Goal: Transaction & Acquisition: Purchase product/service

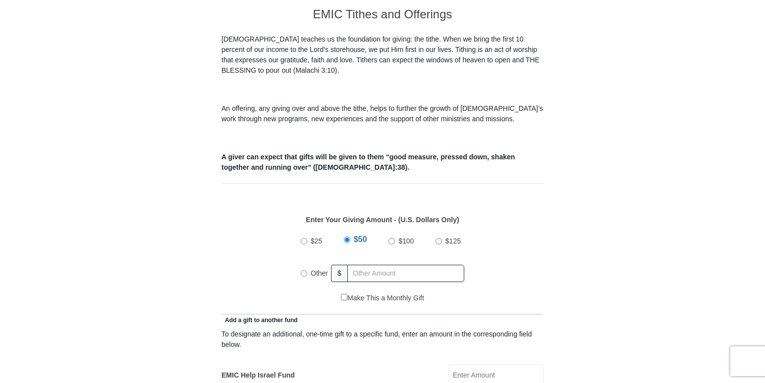
scroll to position [288, 0]
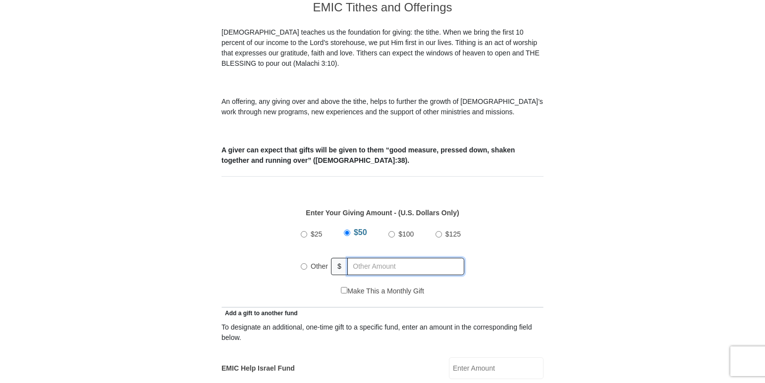
radio input "true"
click at [391, 258] on input "text" at bounding box center [407, 266] width 113 height 17
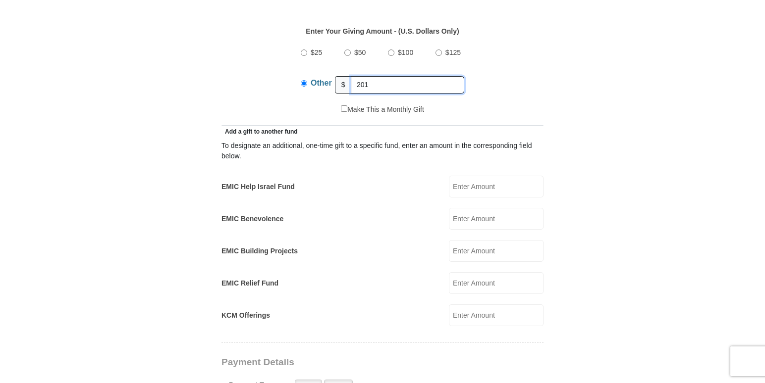
scroll to position [474, 0]
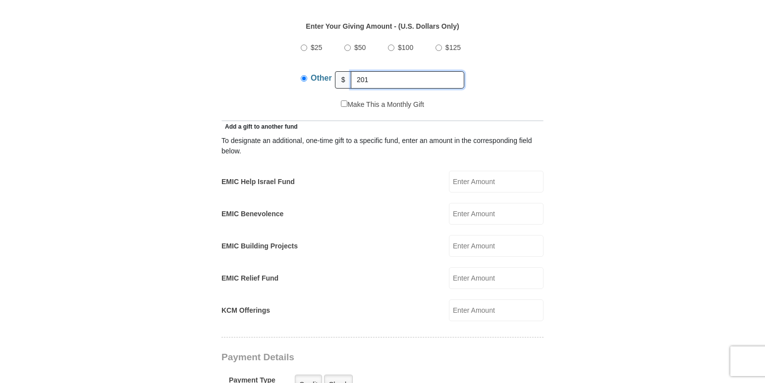
type input "201"
click at [467, 302] on input "KCM Offerings" at bounding box center [496, 311] width 95 height 22
type input "2"
type input "10"
click at [483, 203] on input "EMIC Benevolence" at bounding box center [496, 214] width 95 height 22
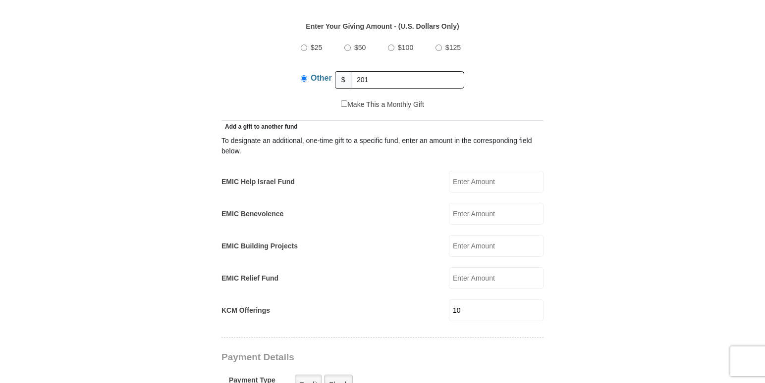
type input "10"
click at [502, 171] on input "EMIC Help Israel Fund" at bounding box center [496, 182] width 95 height 22
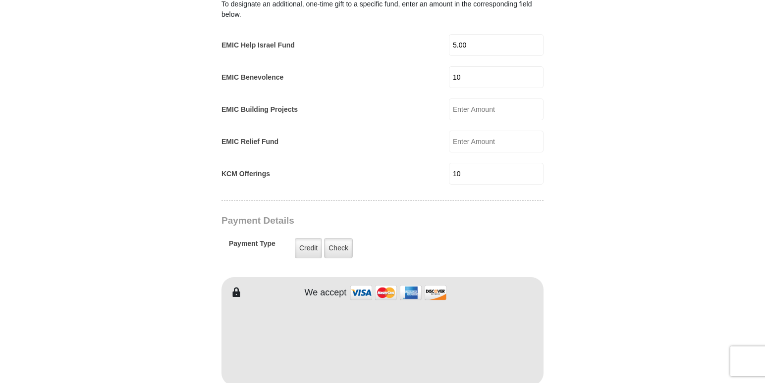
scroll to position [616, 0]
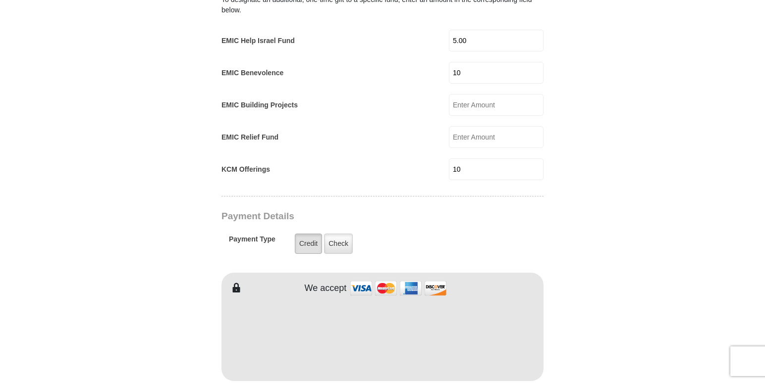
type input "5.00"
click at [309, 238] on label "Credit" at bounding box center [308, 244] width 27 height 20
click at [0, 0] on input "Credit" at bounding box center [0, 0] width 0 height 0
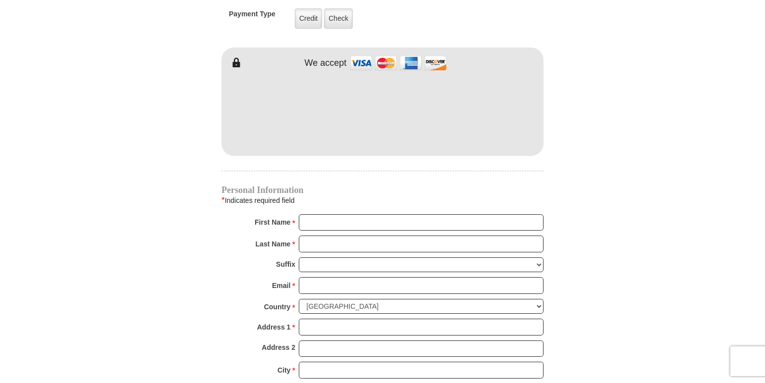
scroll to position [838, 0]
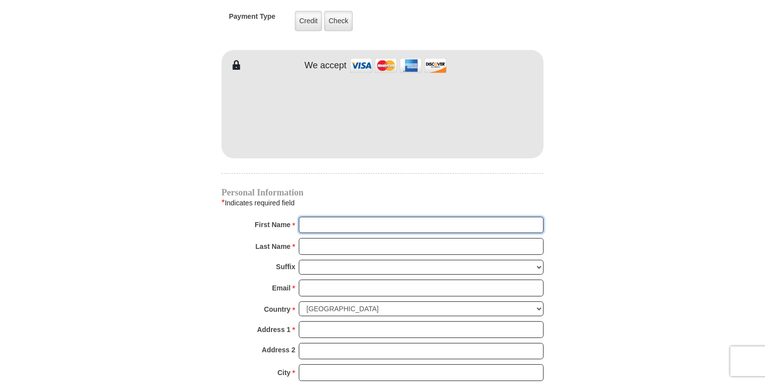
click at [338, 221] on input "First Name *" at bounding box center [421, 225] width 245 height 17
type input "Patricia Elaine"
type input "Hill"
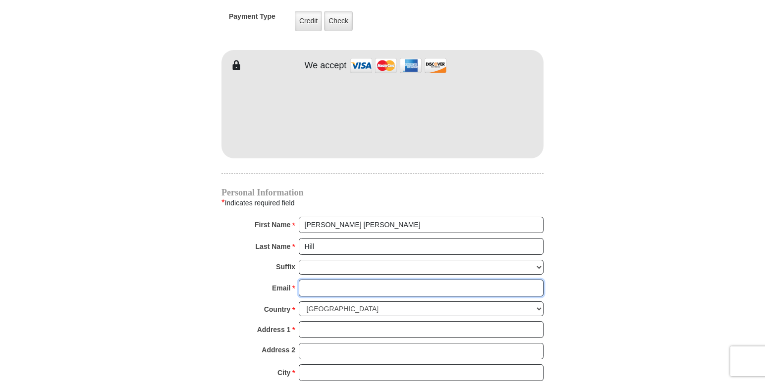
type input "hill8337@sbcglobal.net"
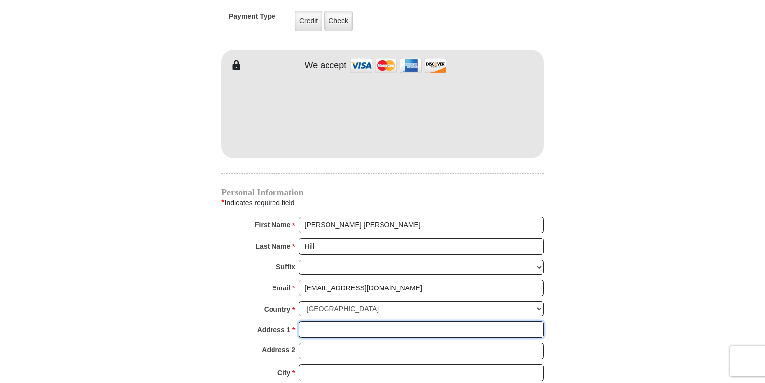
type input "PO Box 2413"
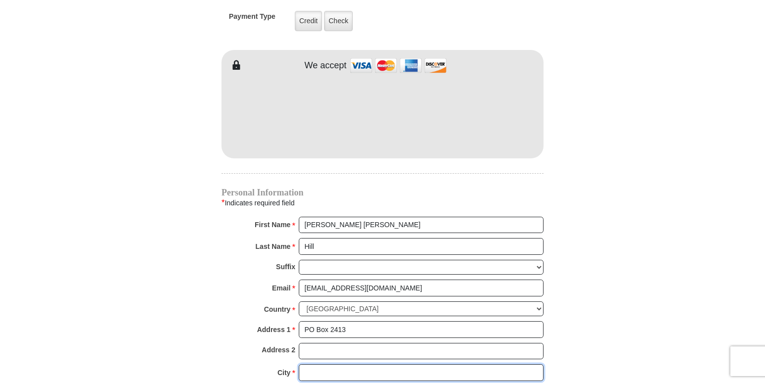
type input "Keller"
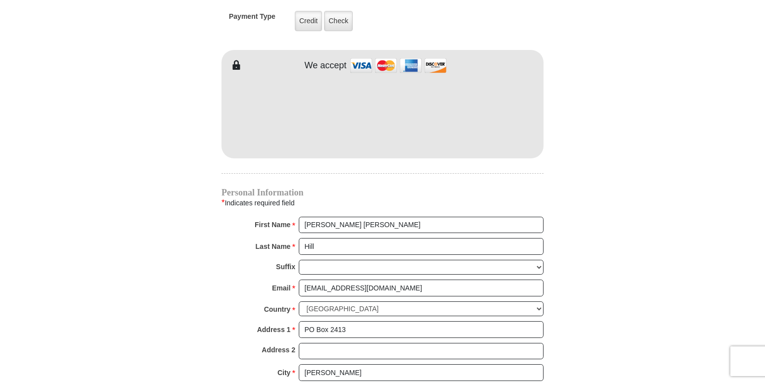
select select "TX"
type input "76244"
type input "8174121115"
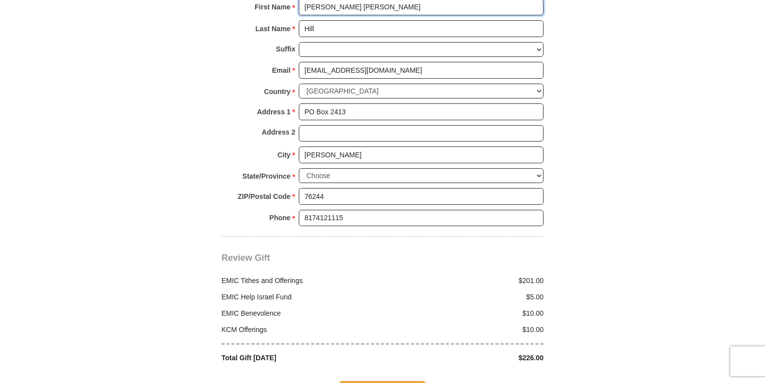
scroll to position [1066, 0]
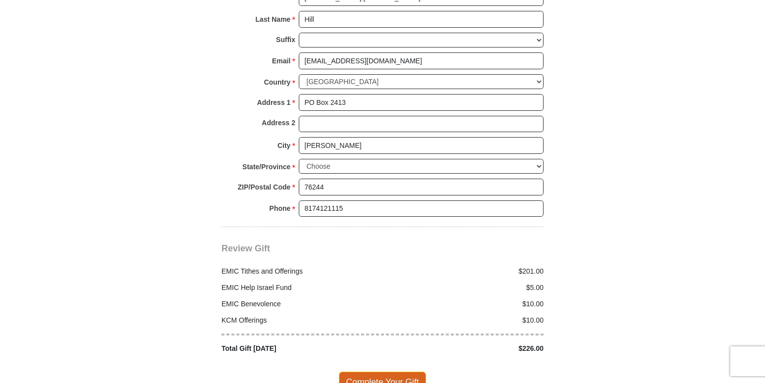
click at [411, 372] on span "Complete Your Gift" at bounding box center [383, 382] width 88 height 21
